Goal: Task Accomplishment & Management: Complete application form

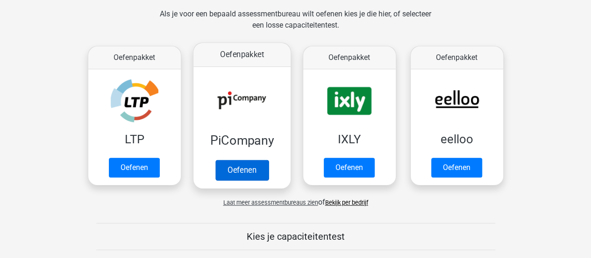
scroll to position [140, 0]
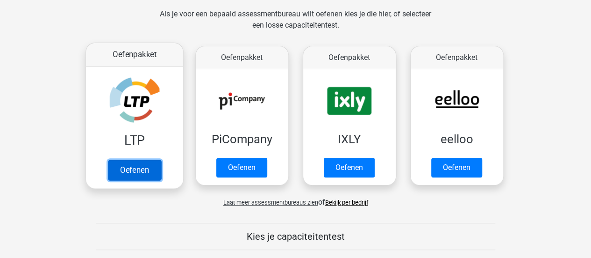
click at [121, 173] on link "Oefenen" at bounding box center [134, 169] width 53 height 21
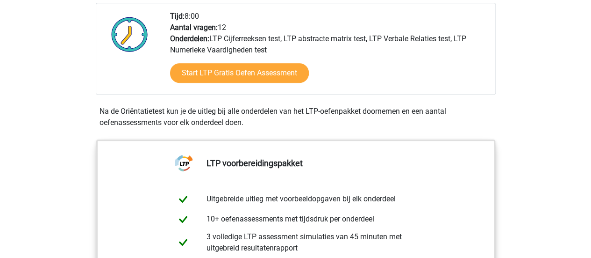
scroll to position [187, 0]
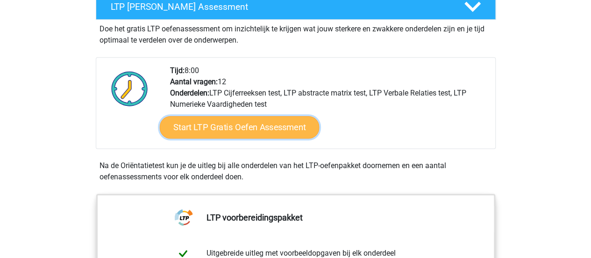
click at [274, 132] on link "Start LTP Gratis Oefen Assessment" at bounding box center [239, 127] width 160 height 22
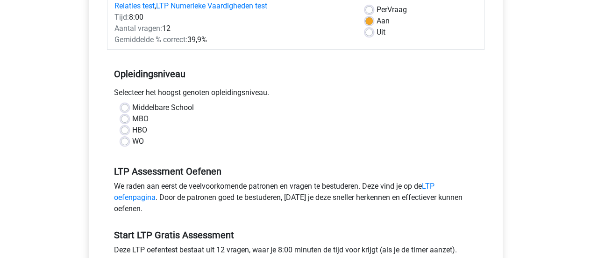
scroll to position [94, 0]
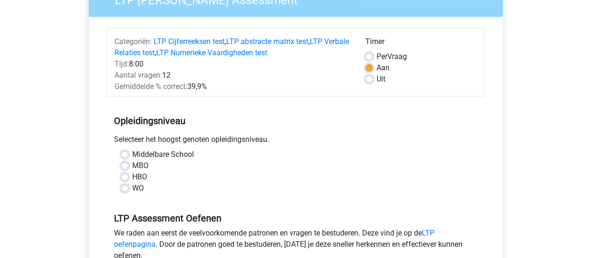
click at [132, 164] on label "MBO" at bounding box center [140, 165] width 16 height 11
click at [124, 164] on input "MBO" at bounding box center [124, 164] width 7 height 9
radio input "true"
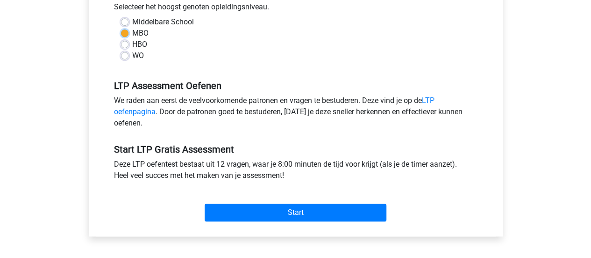
scroll to position [281, 0]
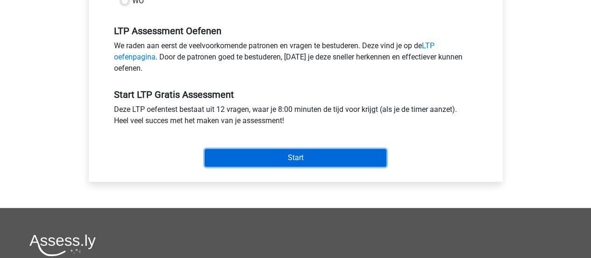
click at [329, 159] on input "Start" at bounding box center [296, 158] width 182 height 18
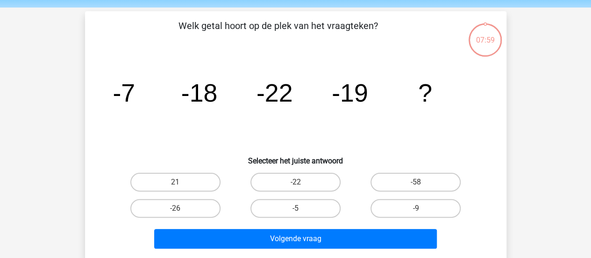
scroll to position [47, 0]
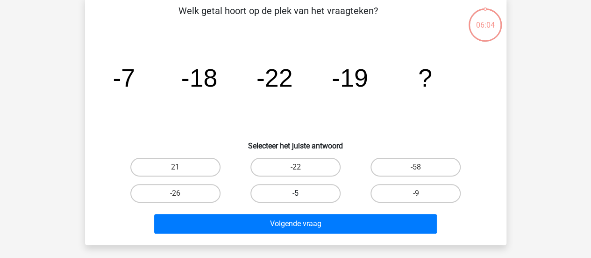
click at [310, 196] on label "-5" at bounding box center [296, 193] width 90 height 19
click at [302, 196] on input "-5" at bounding box center [299, 196] width 6 height 6
radio input "true"
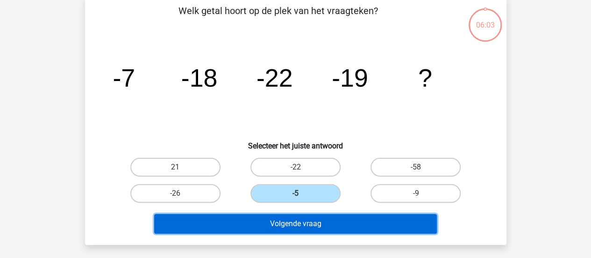
click at [303, 228] on button "Volgende vraag" at bounding box center [295, 224] width 283 height 20
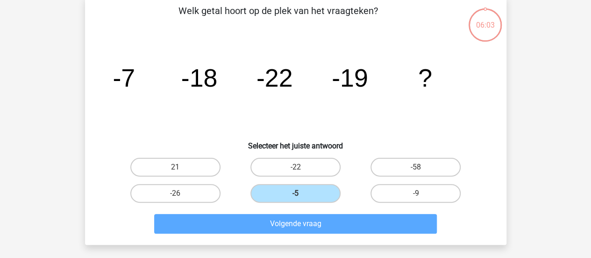
scroll to position [43, 0]
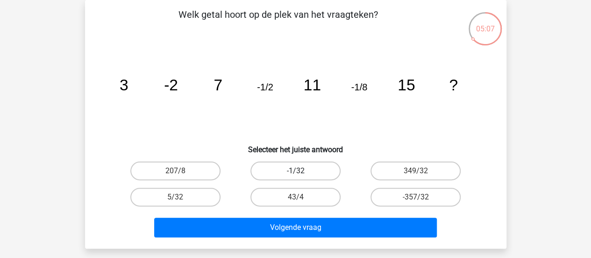
click at [310, 171] on label "-1/32" at bounding box center [296, 170] width 90 height 19
click at [302, 171] on input "-1/32" at bounding box center [299, 174] width 6 height 6
radio input "true"
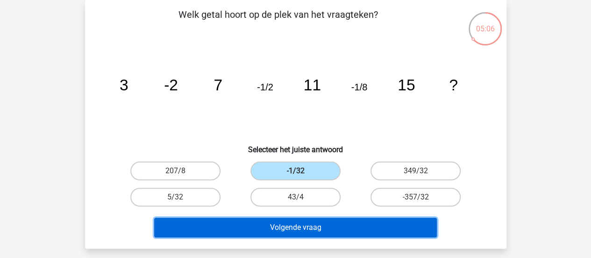
click at [316, 225] on button "Volgende vraag" at bounding box center [295, 227] width 283 height 20
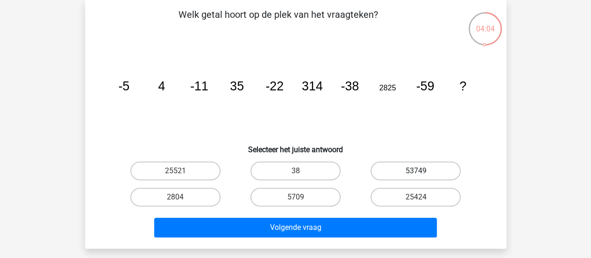
click at [420, 167] on label "53749" at bounding box center [416, 170] width 90 height 19
click at [420, 171] on input "53749" at bounding box center [419, 174] width 6 height 6
radio input "true"
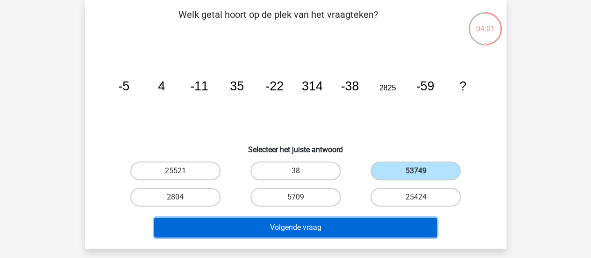
click at [348, 231] on button "Volgende vraag" at bounding box center [295, 227] width 283 height 20
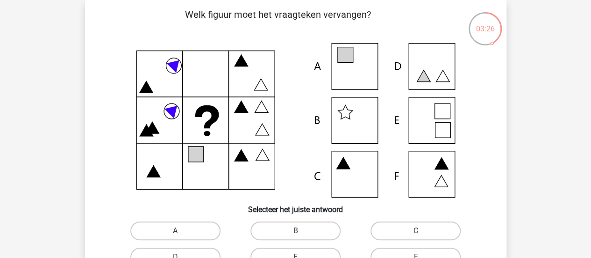
scroll to position [90, 0]
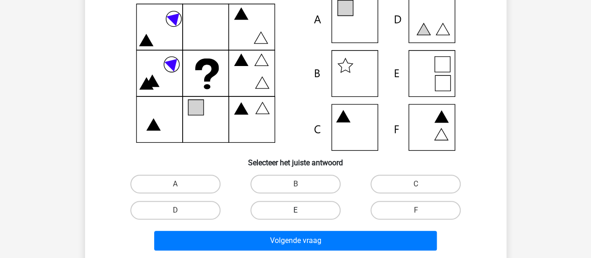
click at [293, 212] on label "E" at bounding box center [296, 210] width 90 height 19
click at [296, 212] on input "E" at bounding box center [299, 213] width 6 height 6
radio input "true"
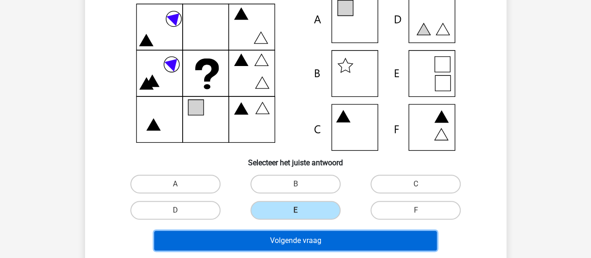
click at [297, 239] on button "Volgende vraag" at bounding box center [295, 241] width 283 height 20
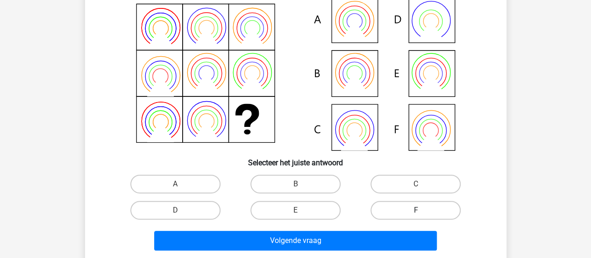
click at [430, 212] on label "F" at bounding box center [416, 210] width 90 height 19
click at [422, 212] on input "F" at bounding box center [419, 213] width 6 height 6
radio input "true"
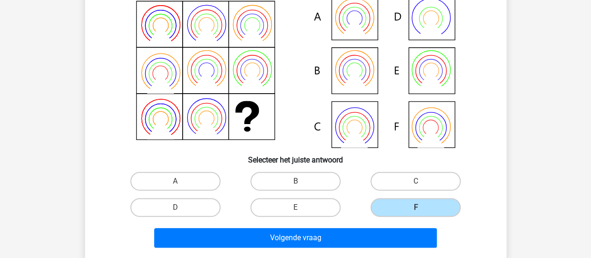
scroll to position [137, 0]
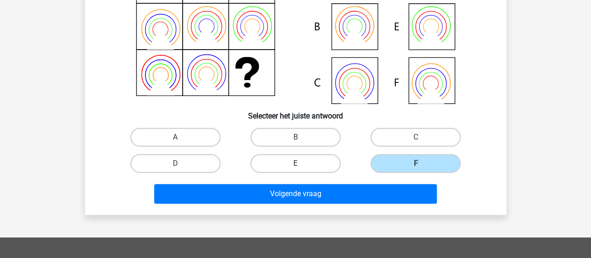
click at [310, 159] on label "E" at bounding box center [296, 163] width 90 height 19
click at [302, 163] on input "E" at bounding box center [299, 166] width 6 height 6
radio input "true"
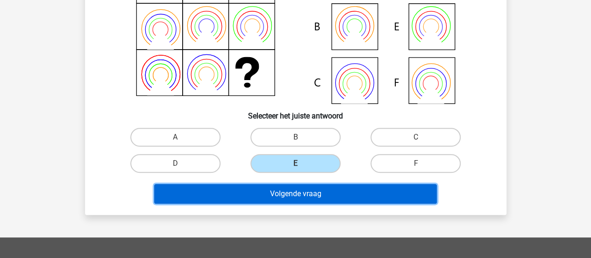
click at [317, 198] on button "Volgende vraag" at bounding box center [295, 194] width 283 height 20
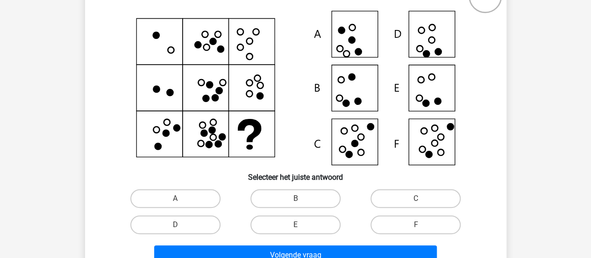
scroll to position [90, 0]
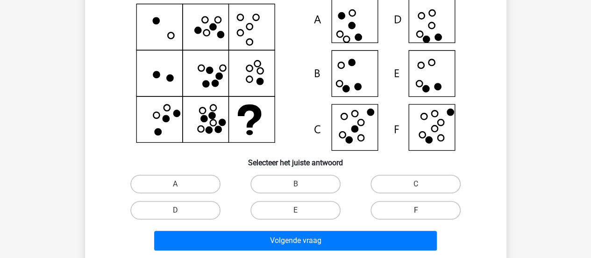
click at [418, 206] on label "F" at bounding box center [416, 210] width 90 height 19
click at [418, 210] on input "F" at bounding box center [419, 213] width 6 height 6
radio input "true"
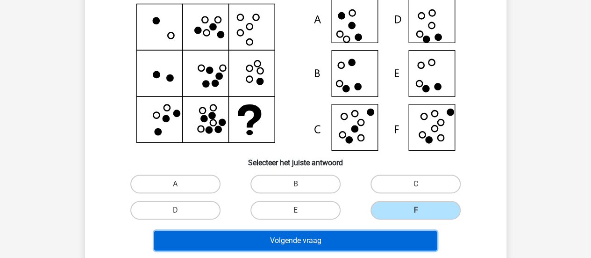
click at [382, 236] on button "Volgende vraag" at bounding box center [295, 241] width 283 height 20
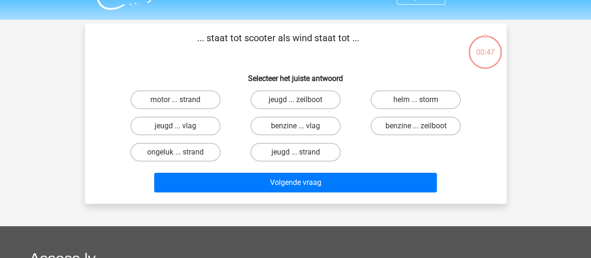
scroll to position [0, 0]
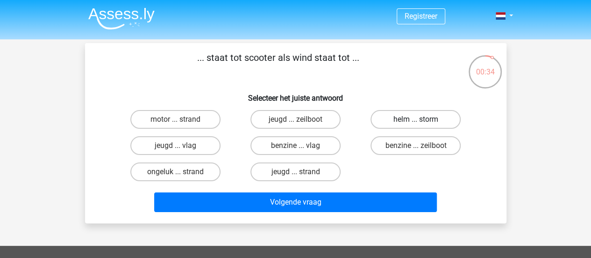
click at [406, 117] on label "helm ... storm" at bounding box center [416, 119] width 90 height 19
click at [416, 119] on input "helm ... storm" at bounding box center [419, 122] width 6 height 6
radio input "true"
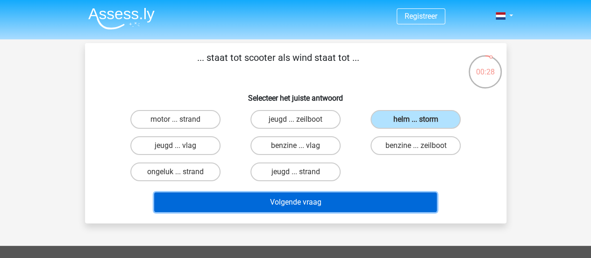
click at [387, 203] on button "Volgende vraag" at bounding box center [295, 202] width 283 height 20
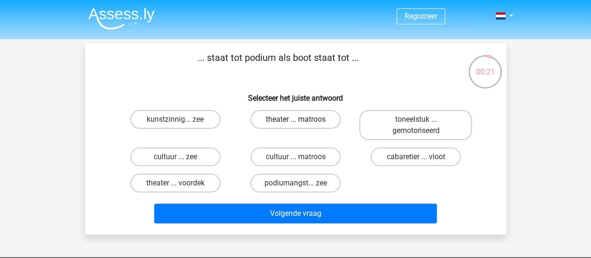
click at [276, 116] on label "theater ... matroos" at bounding box center [296, 119] width 90 height 19
click at [296, 119] on input "theater ... matroos" at bounding box center [299, 122] width 6 height 6
radio input "true"
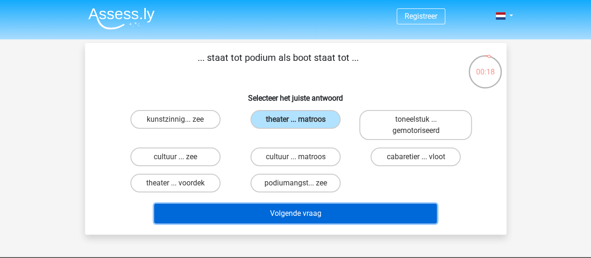
click at [373, 216] on button "Volgende vraag" at bounding box center [295, 213] width 283 height 20
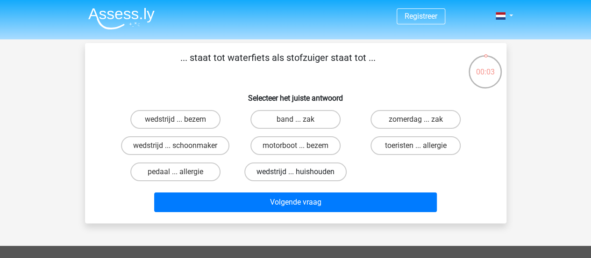
click at [328, 173] on label "wedstrijd ... huishouden" at bounding box center [296, 171] width 102 height 19
click at [302, 173] on input "wedstrijd ... huishouden" at bounding box center [299, 175] width 6 height 6
radio input "true"
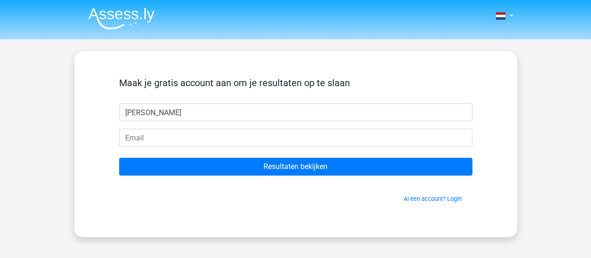
type input "Senna"
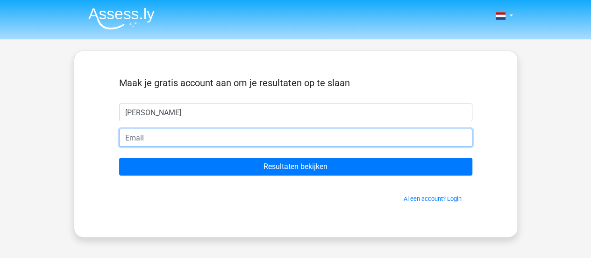
click at [140, 137] on input "email" at bounding box center [295, 138] width 353 height 18
type input "skamsteeg@ziggo.nl"
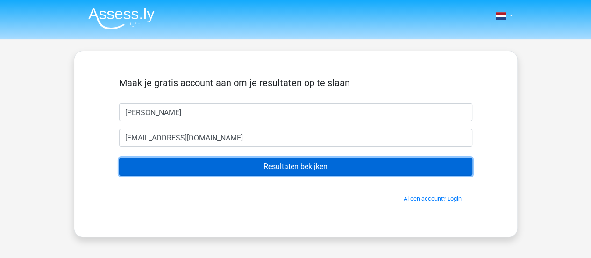
click at [272, 161] on input "Resultaten bekijken" at bounding box center [295, 167] width 353 height 18
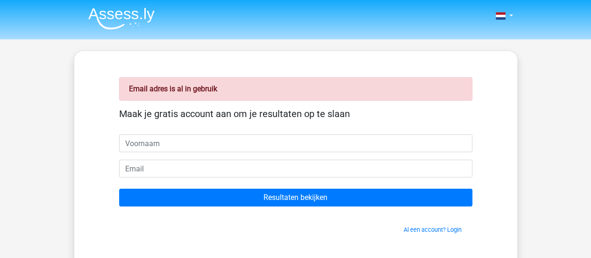
click at [428, 232] on span "Al een account? Login" at bounding box center [296, 229] width 346 height 9
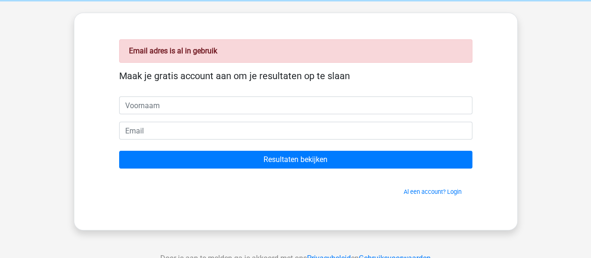
scroll to position [94, 0]
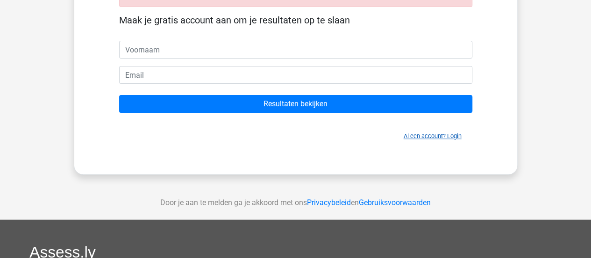
click at [444, 132] on link "Al een account? Login" at bounding box center [433, 135] width 58 height 7
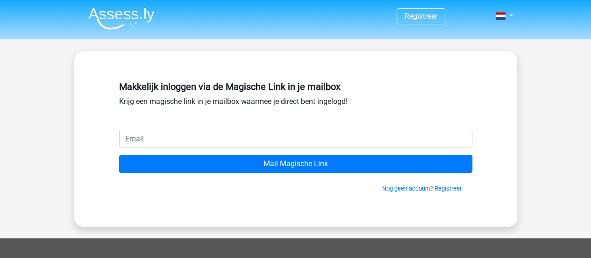
click at [422, 141] on input "email" at bounding box center [295, 139] width 353 height 18
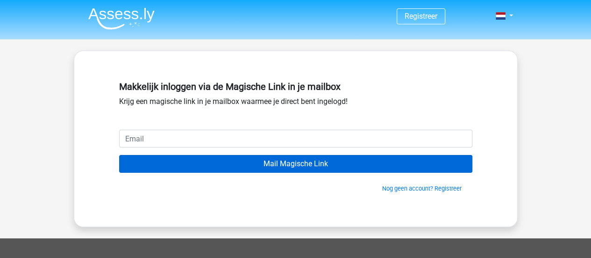
type input "skamsteeg@ziggo.nl"
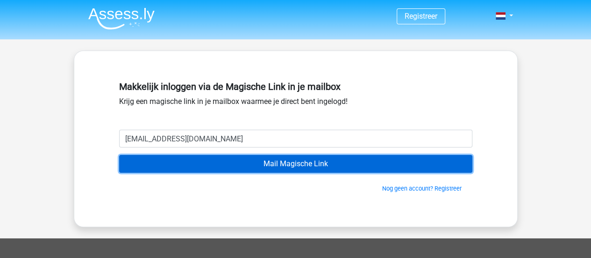
click at [283, 161] on input "Mail Magische Link" at bounding box center [295, 164] width 353 height 18
